Goal: Find specific page/section: Find specific page/section

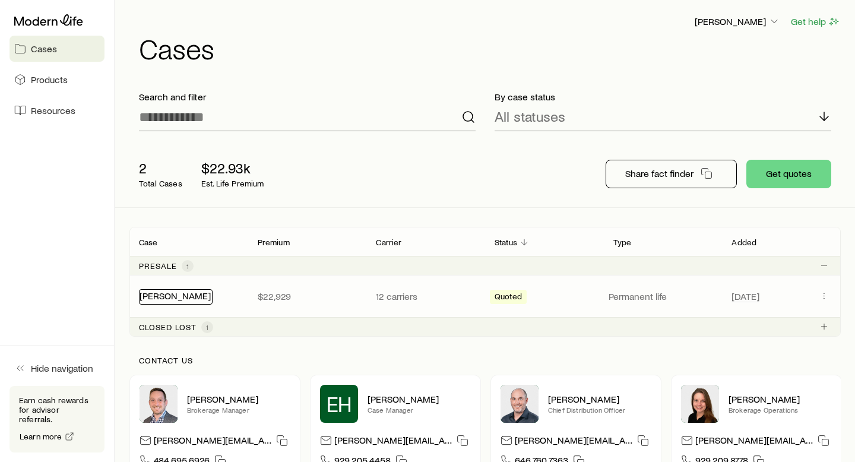
click at [169, 294] on link "[PERSON_NAME]" at bounding box center [175, 295] width 71 height 11
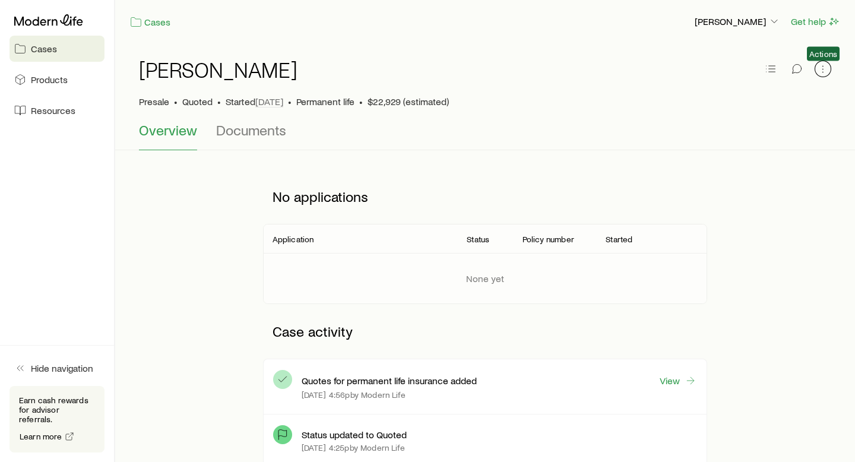
click at [827, 72] on icon "button" at bounding box center [823, 69] width 12 height 12
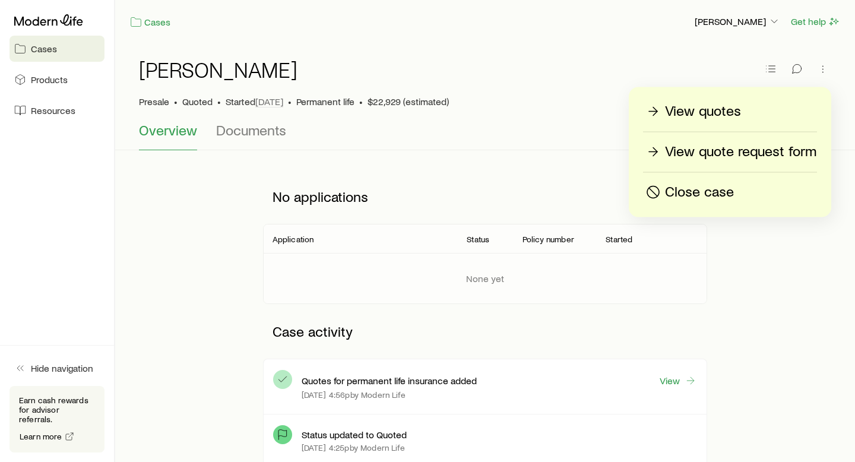
click at [721, 113] on p "View quotes" at bounding box center [703, 111] width 76 height 19
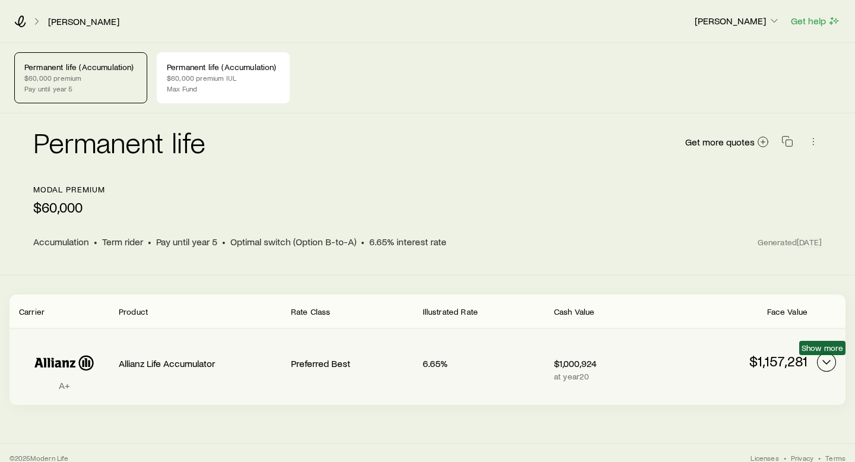
click at [829, 364] on icon "Permanent quotes" at bounding box center [827, 362] width 14 height 14
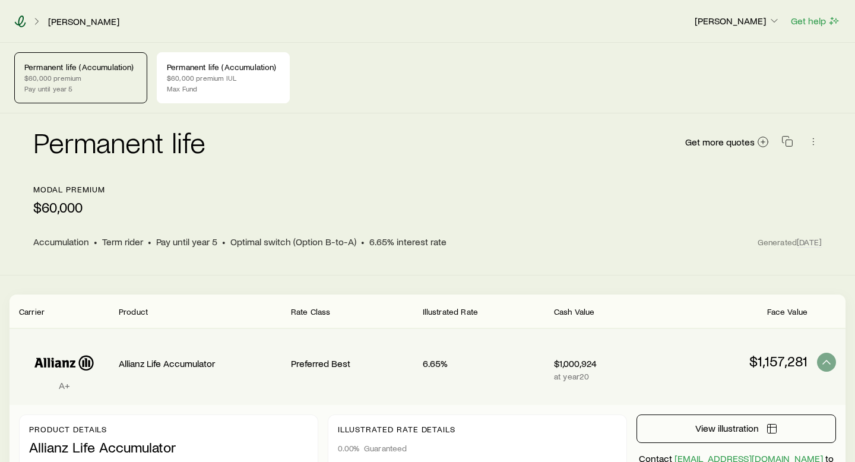
click at [15, 18] on icon at bounding box center [20, 21] width 12 height 12
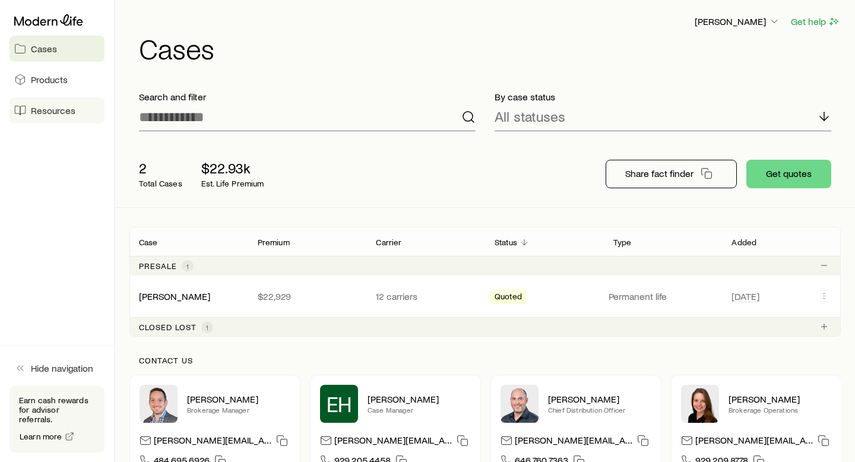
click at [57, 107] on span "Resources" at bounding box center [53, 111] width 45 height 12
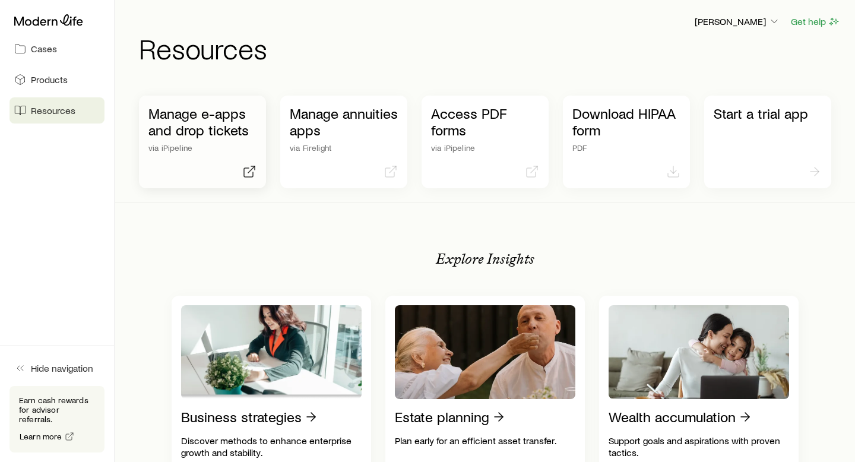
click at [226, 134] on p "Manage e-apps and drop tickets" at bounding box center [203, 121] width 108 height 33
